Goal: Information Seeking & Learning: Learn about a topic

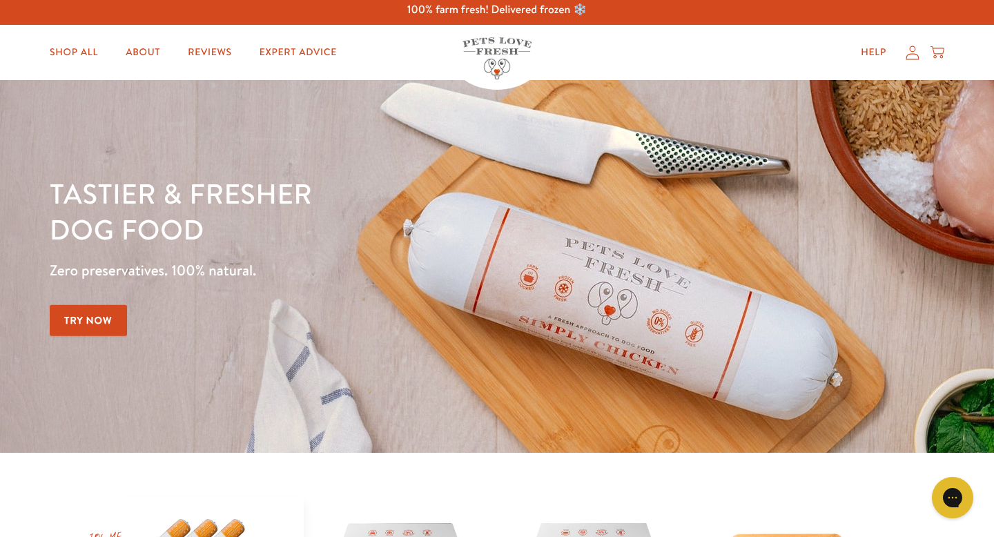
scroll to position [10, 0]
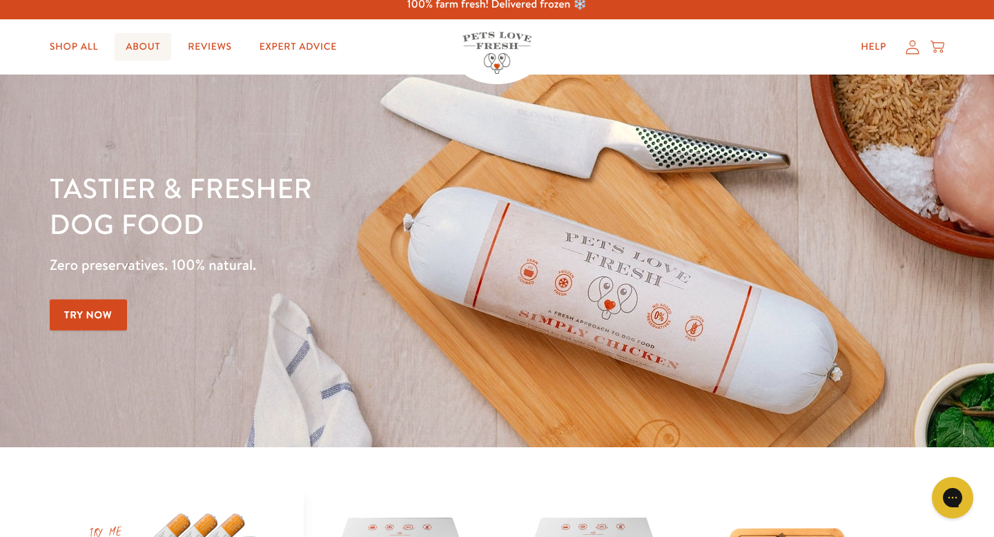
click at [156, 48] on link "About" at bounding box center [143, 47] width 57 height 28
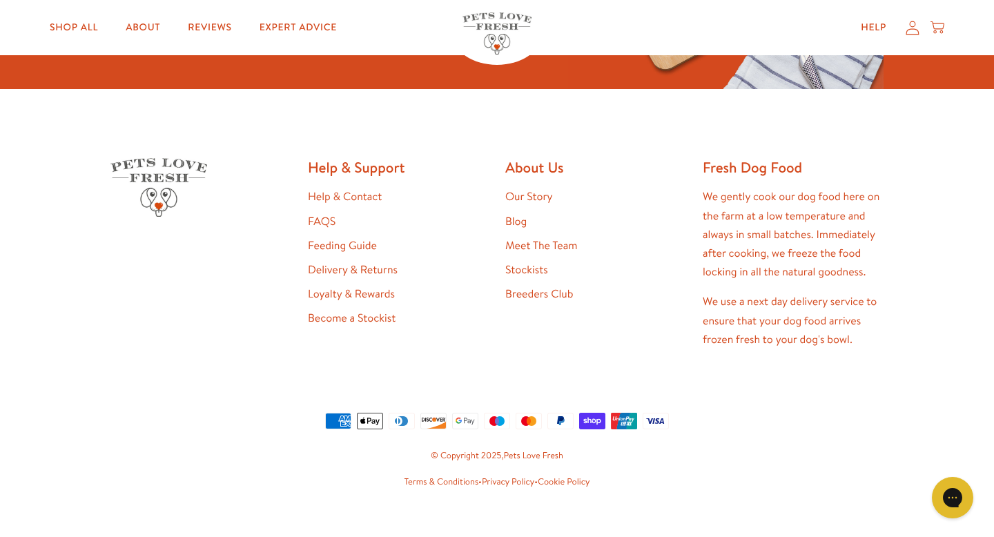
scroll to position [3651, 0]
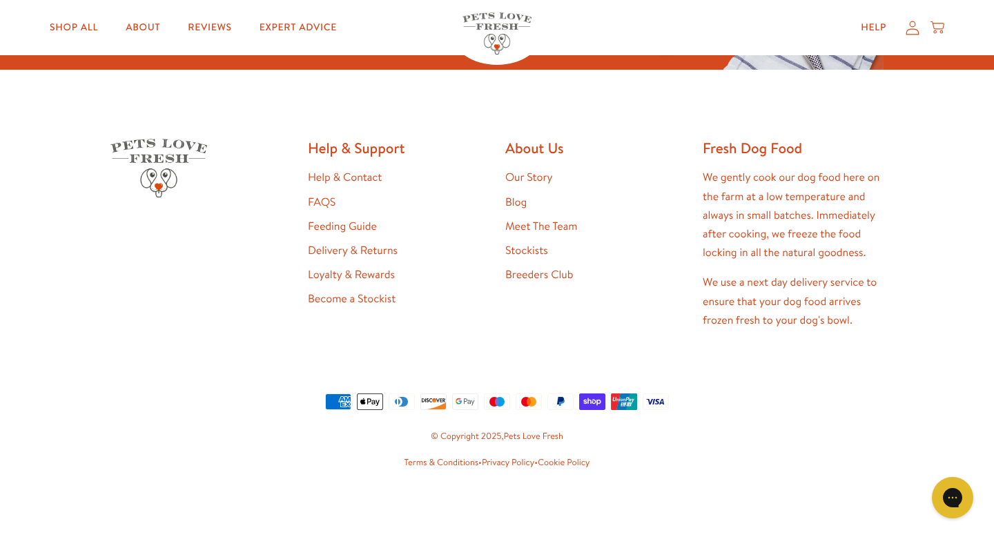
click at [529, 226] on link "Meet The Team" at bounding box center [541, 226] width 72 height 15
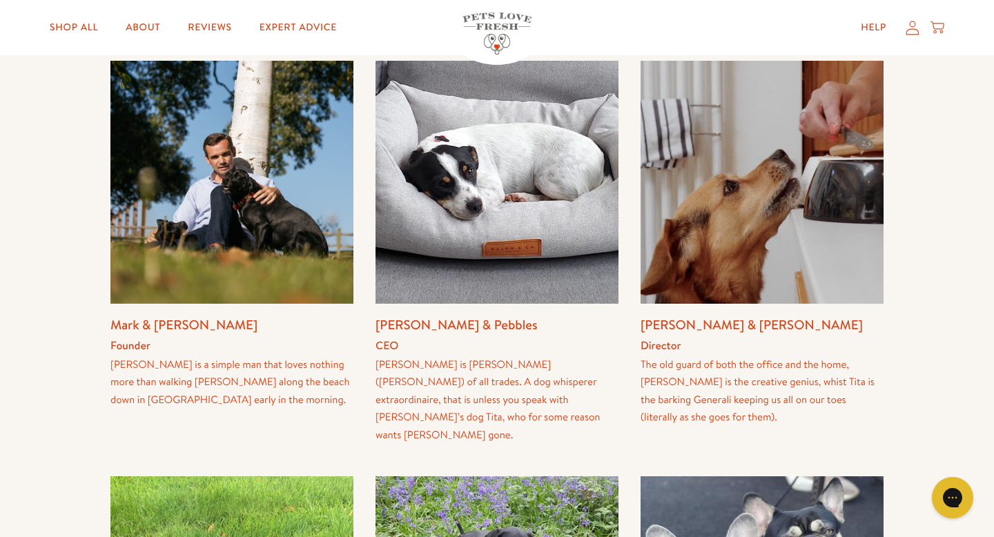
scroll to position [333, 0]
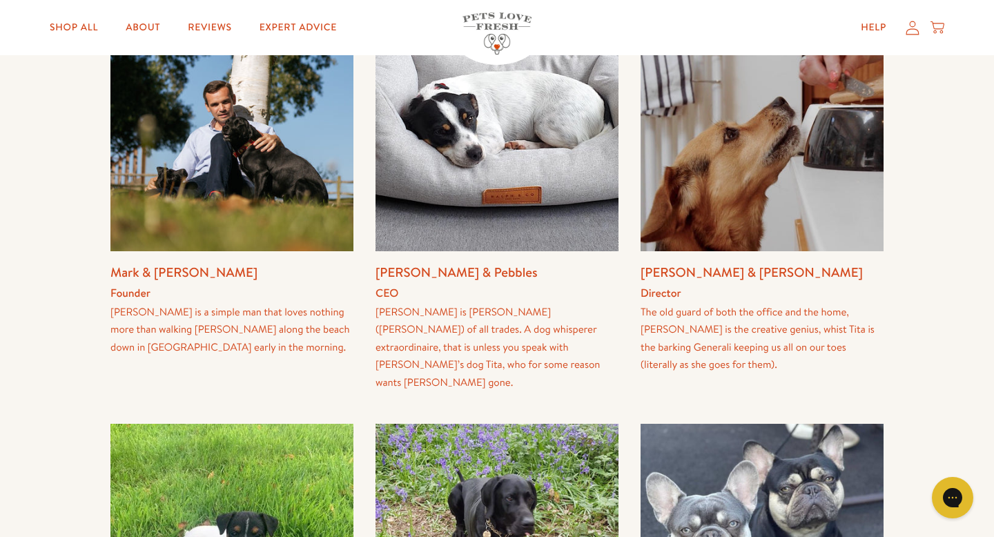
click at [193, 235] on img at bounding box center [231, 129] width 243 height 243
click at [179, 204] on img at bounding box center [231, 129] width 243 height 243
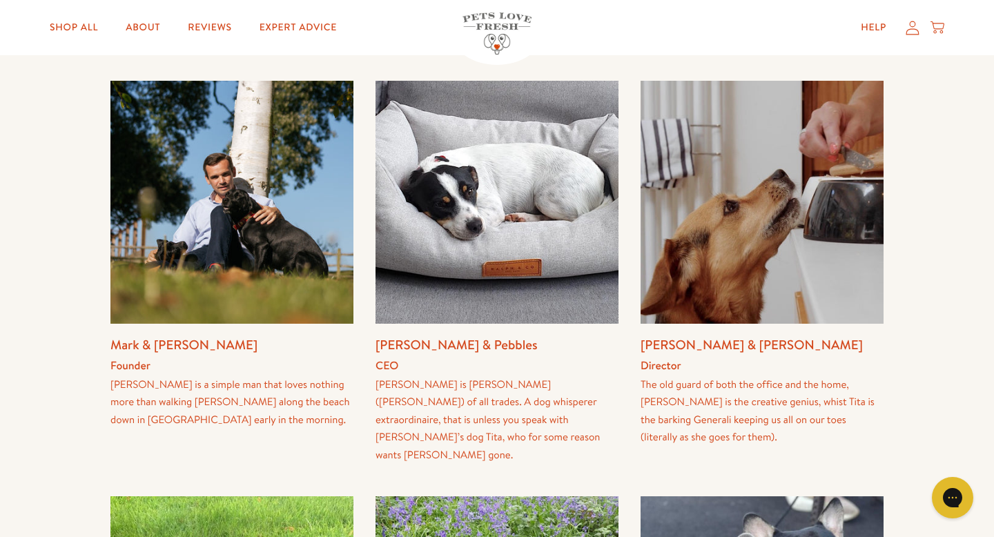
scroll to position [260, 0]
